Goal: Check status: Check status

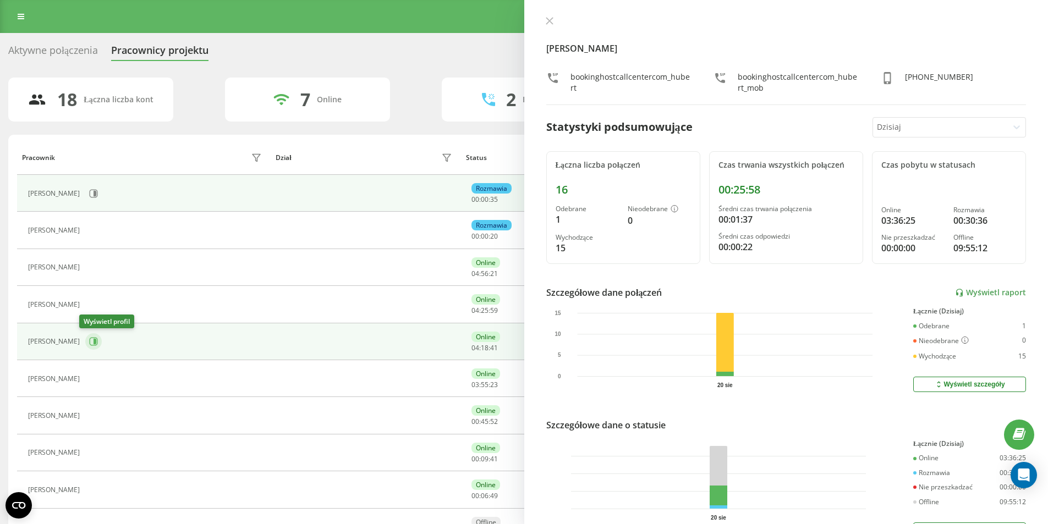
click at [85, 342] on button at bounding box center [93, 341] width 17 height 17
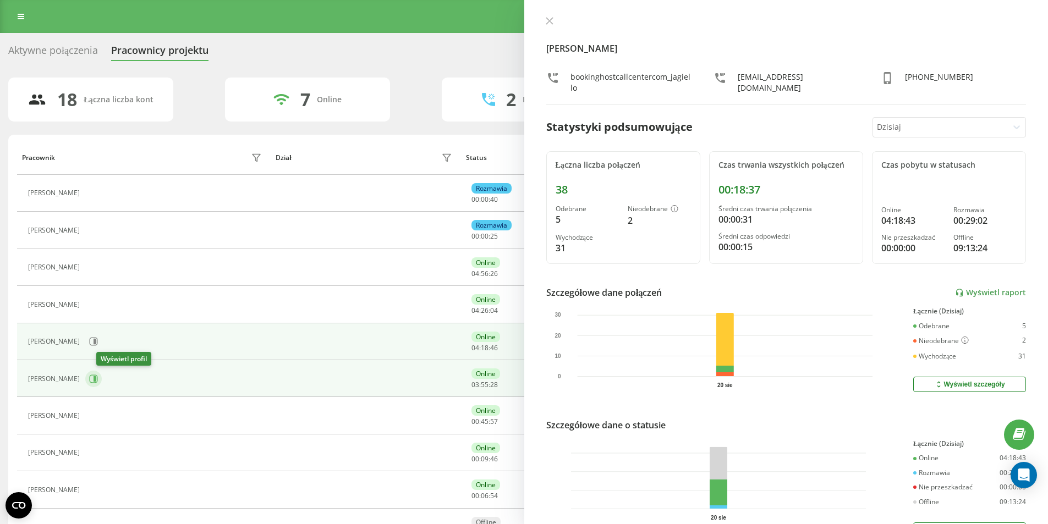
click at [98, 380] on icon at bounding box center [93, 379] width 9 height 9
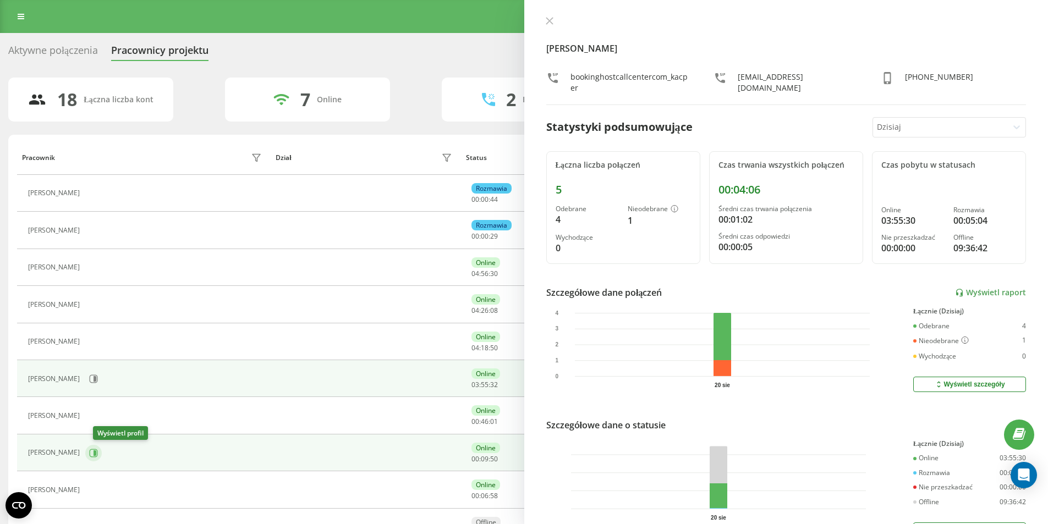
click at [98, 450] on icon at bounding box center [94, 453] width 8 height 8
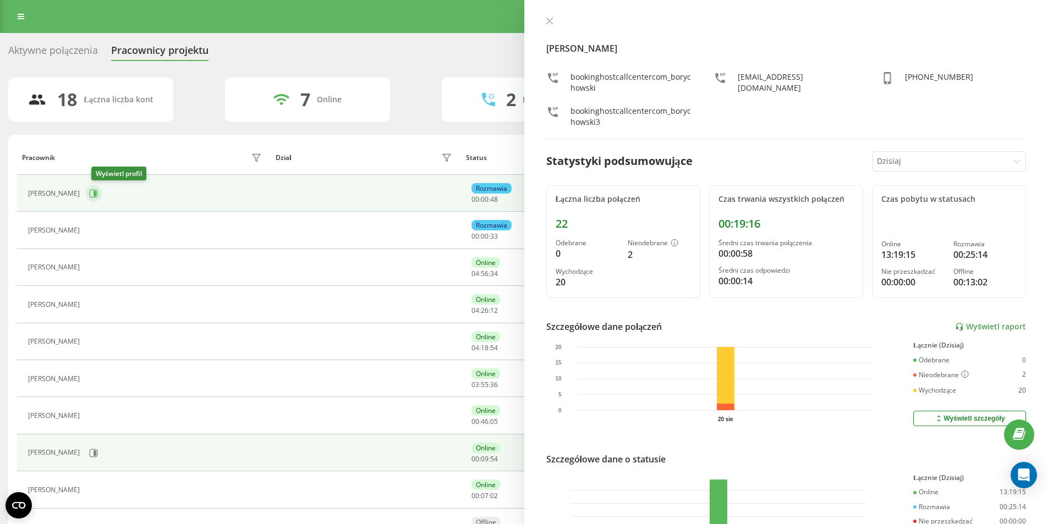
click at [96, 194] on icon at bounding box center [95, 194] width 3 height 6
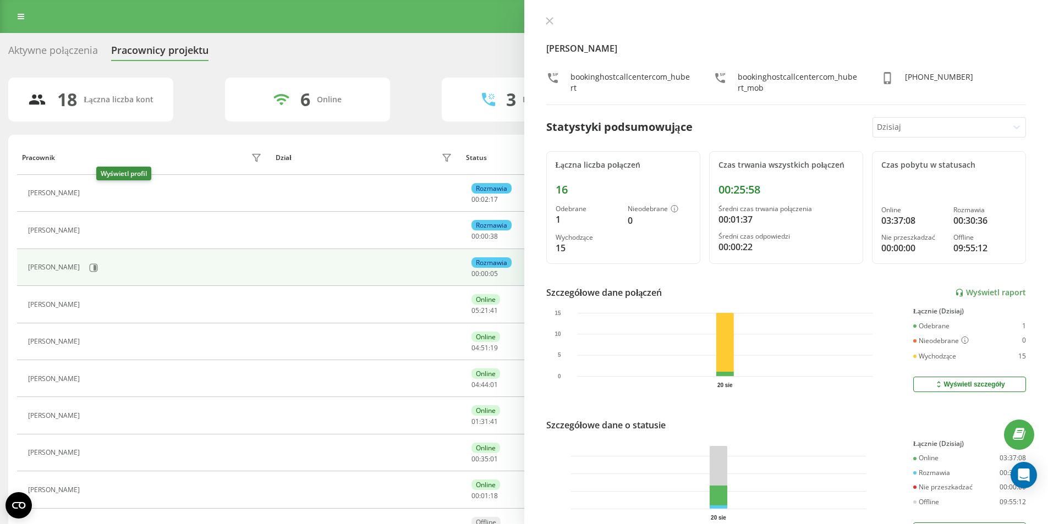
click at [98, 190] on button at bounding box center [91, 194] width 13 height 15
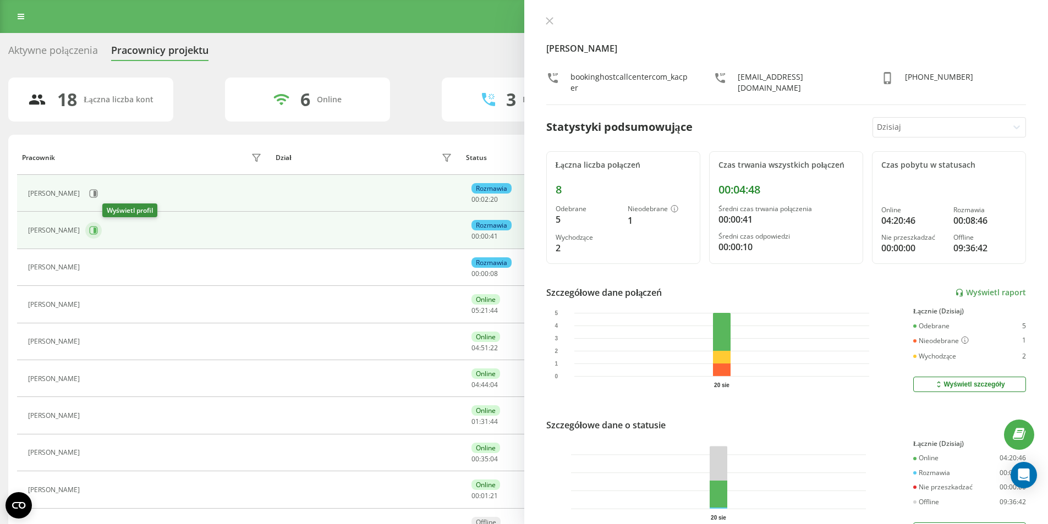
click at [96, 233] on icon at bounding box center [95, 231] width 3 height 6
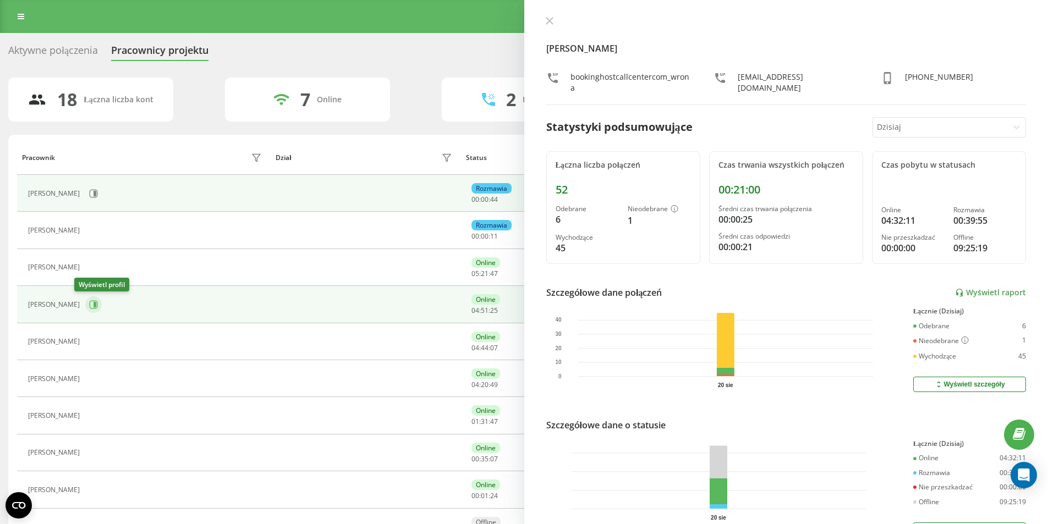
click at [85, 311] on button at bounding box center [93, 305] width 17 height 17
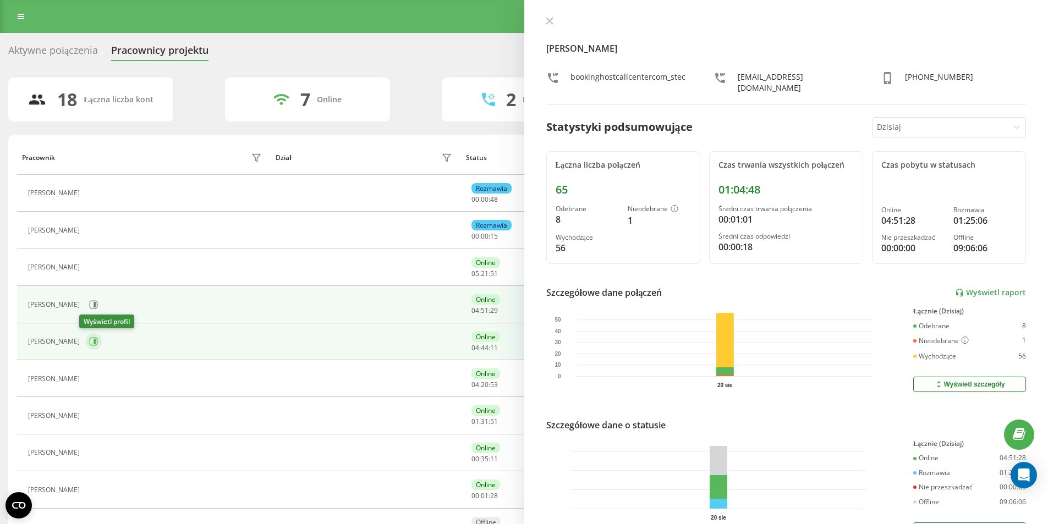
click at [90, 340] on icon at bounding box center [94, 342] width 8 height 8
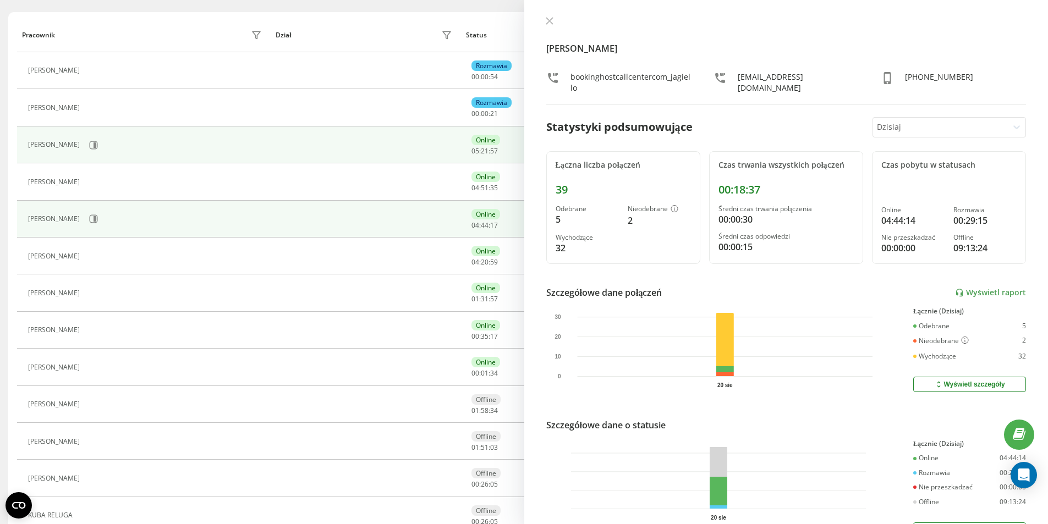
scroll to position [110, 0]
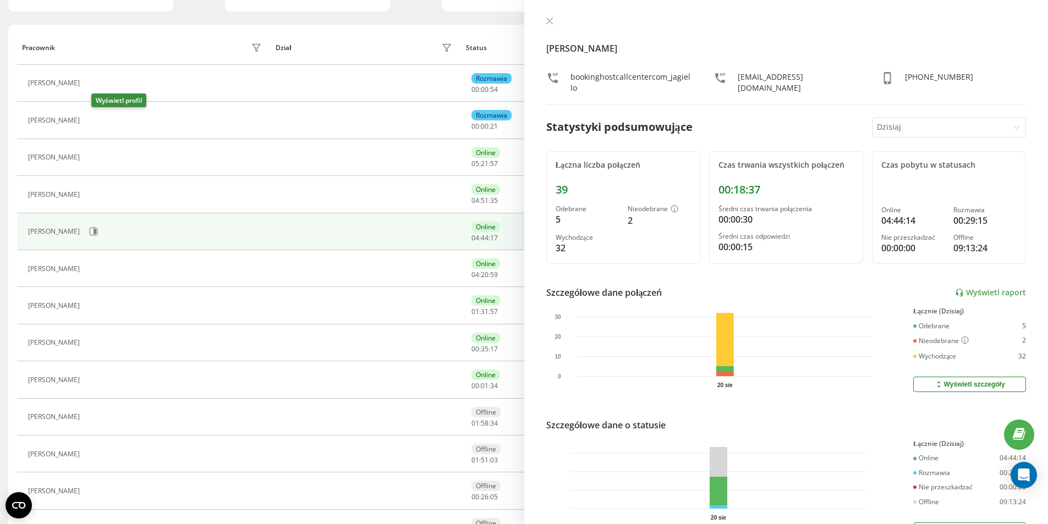
click at [96, 118] on icon at bounding box center [91, 120] width 9 height 9
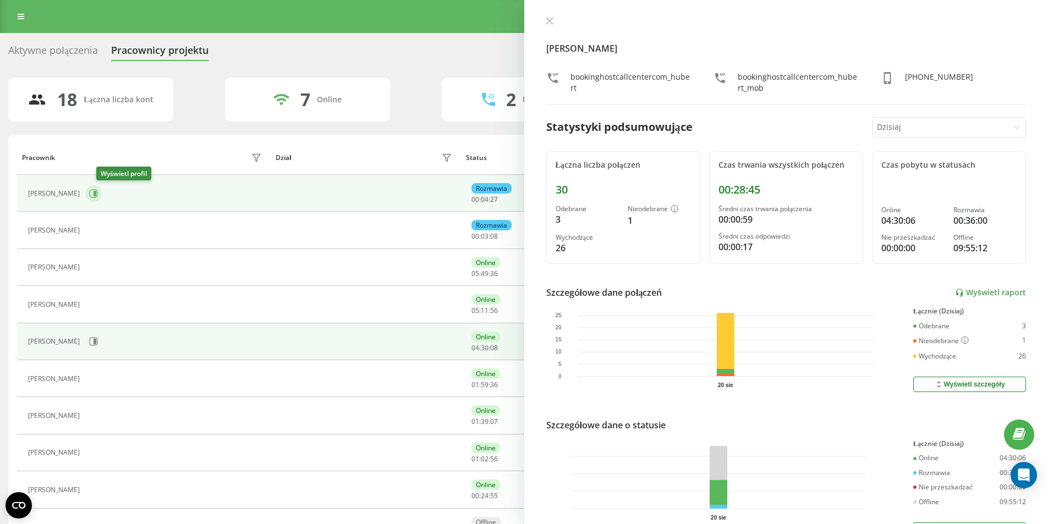
click at [98, 194] on icon at bounding box center [93, 193] width 9 height 9
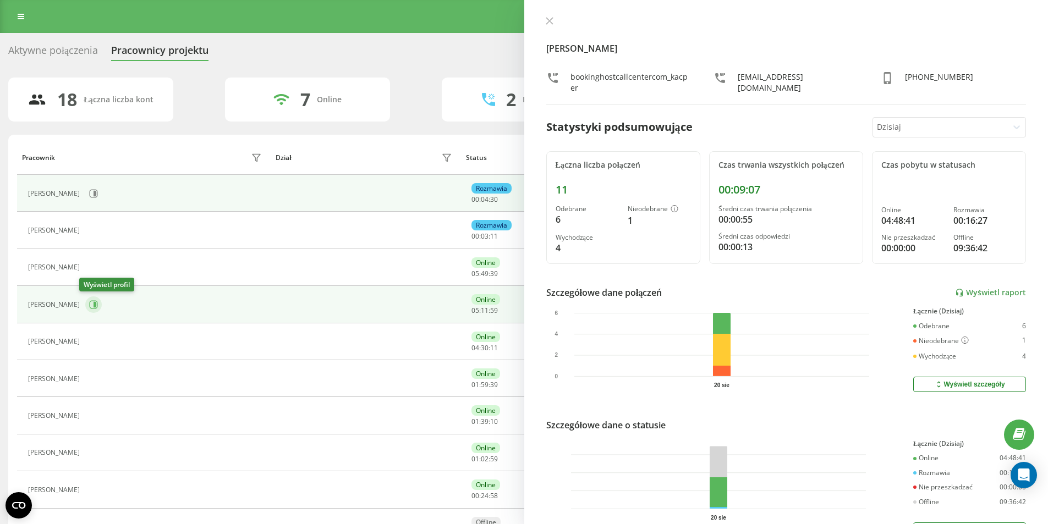
click at [89, 308] on icon at bounding box center [93, 304] width 9 height 9
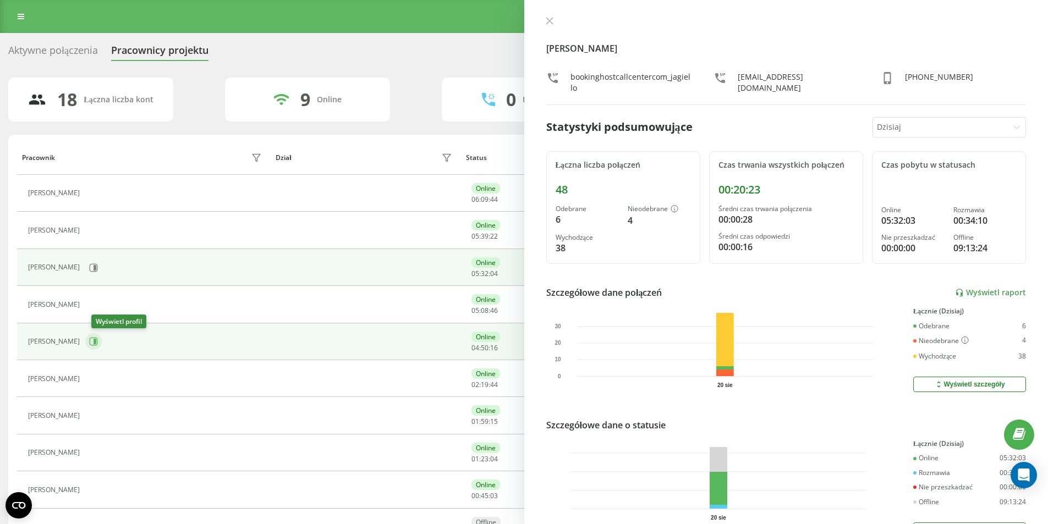
click at [95, 344] on icon at bounding box center [93, 341] width 9 height 9
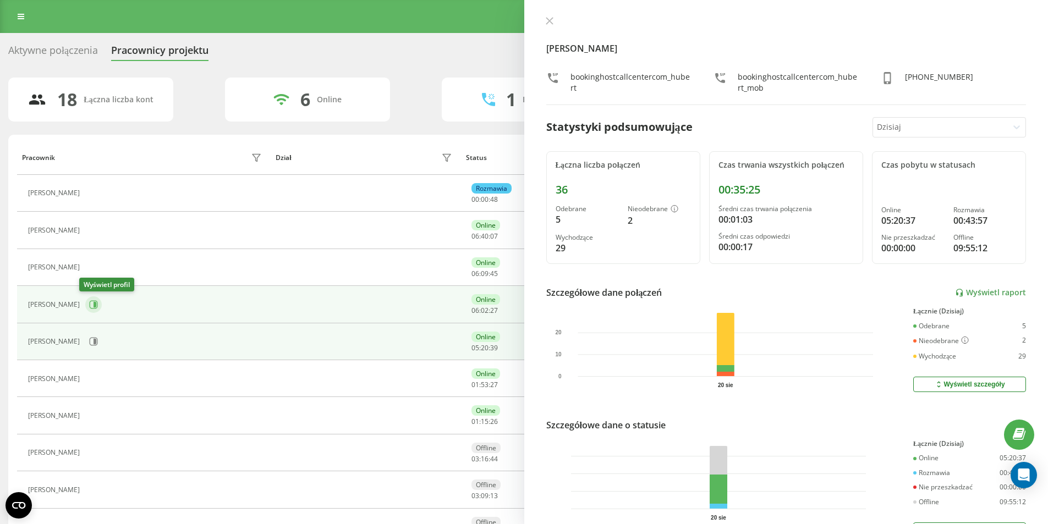
click at [94, 308] on icon at bounding box center [95, 305] width 3 height 6
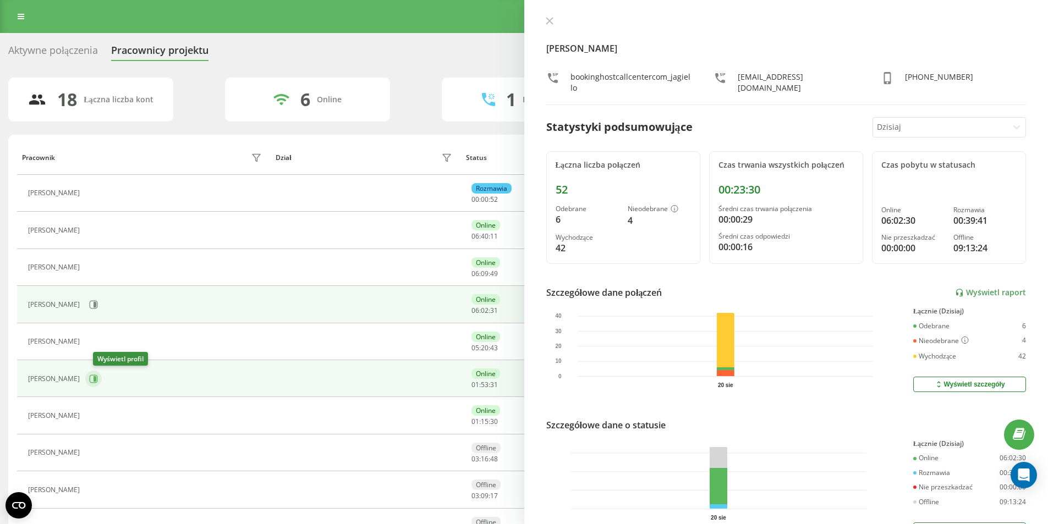
click at [96, 382] on button at bounding box center [93, 379] width 17 height 17
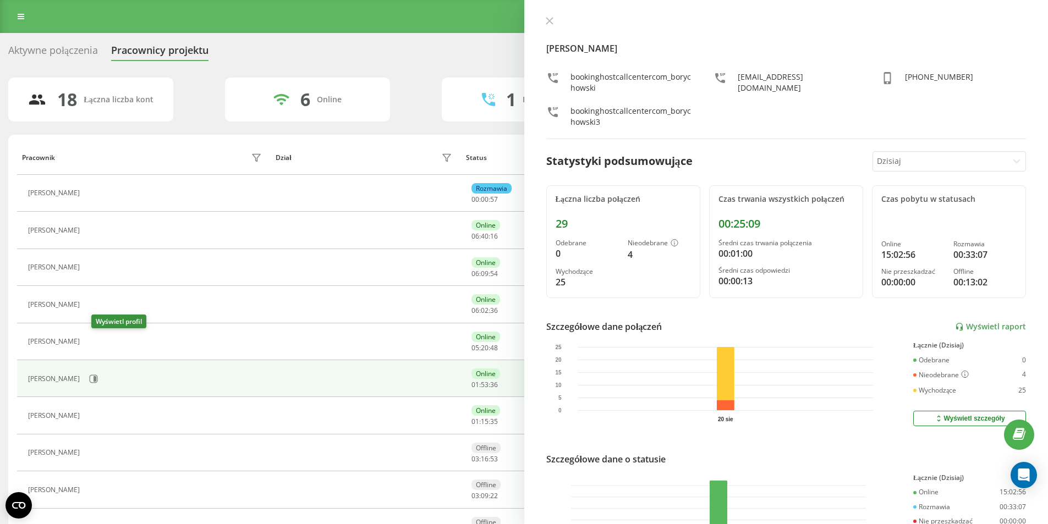
click at [96, 338] on icon at bounding box center [92, 342] width 8 height 8
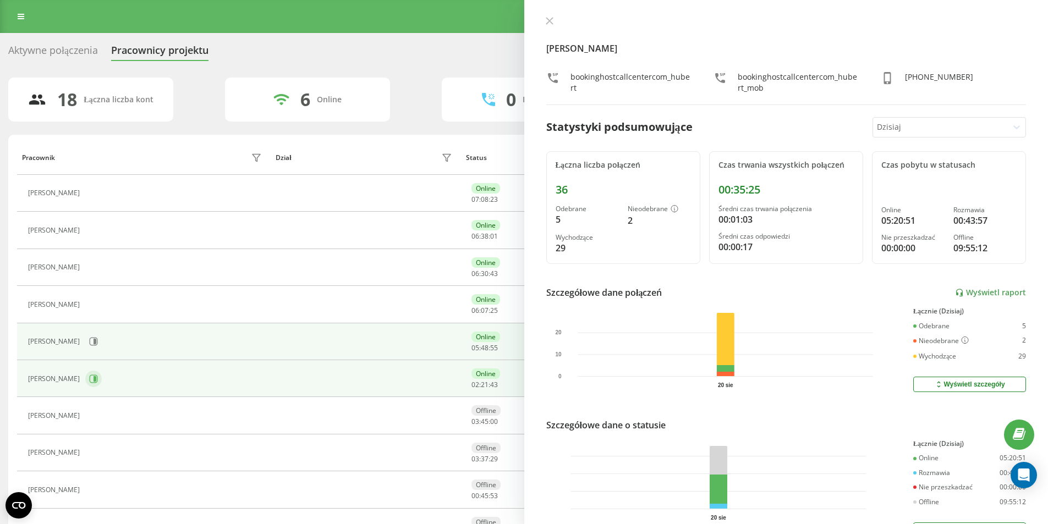
click at [94, 379] on button at bounding box center [93, 379] width 17 height 17
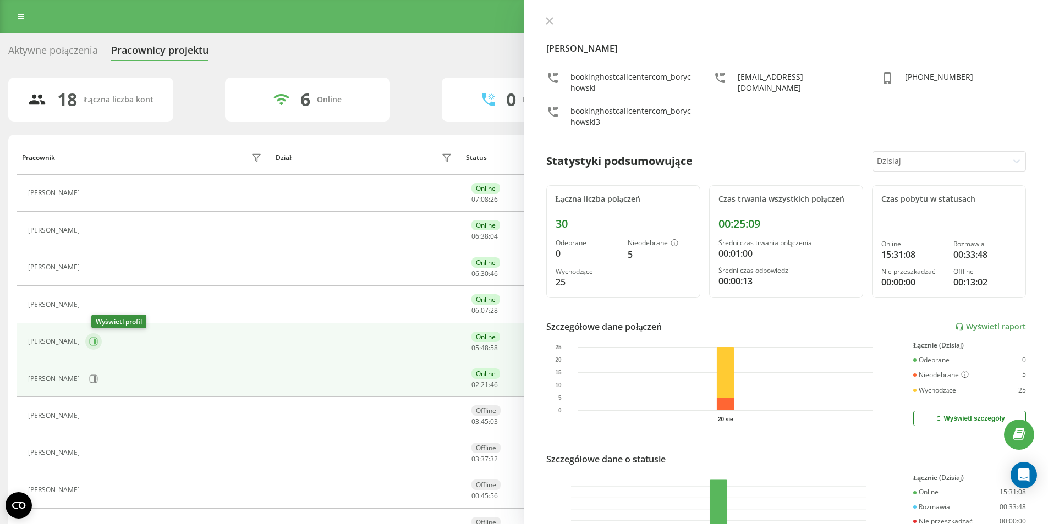
click at [96, 343] on icon at bounding box center [95, 342] width 3 height 6
